Goal: Information Seeking & Learning: Learn about a topic

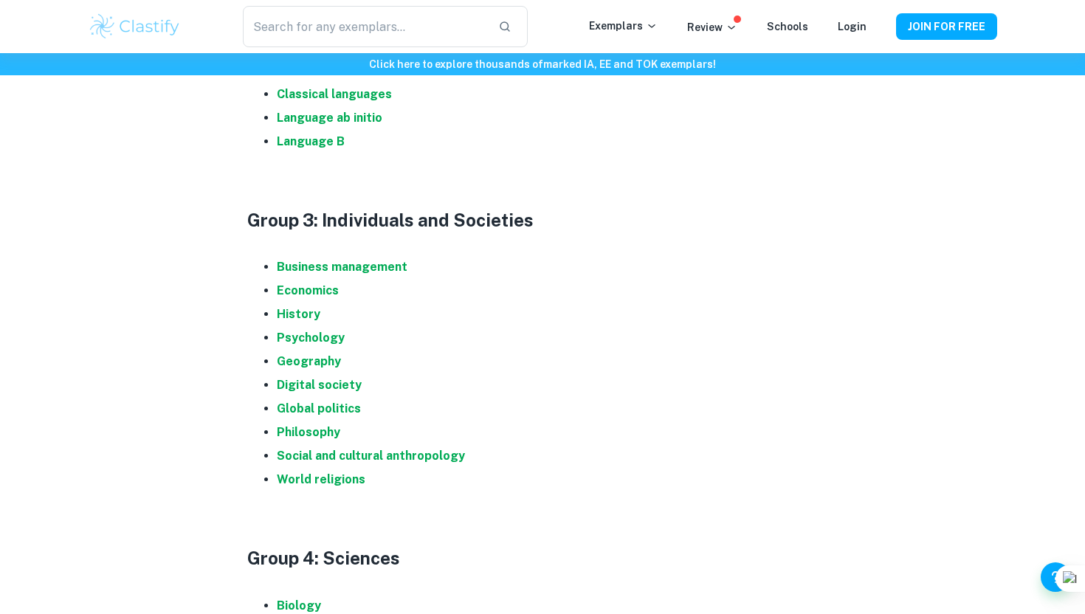
scroll to position [1056, 0]
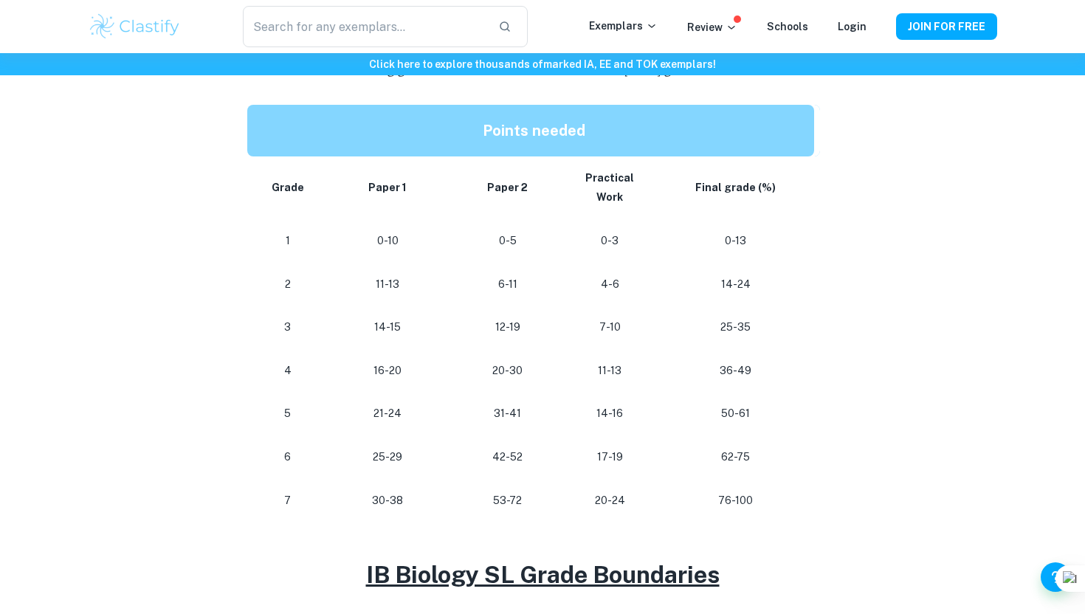
scroll to position [795, 0]
